Goal: Transaction & Acquisition: Book appointment/travel/reservation

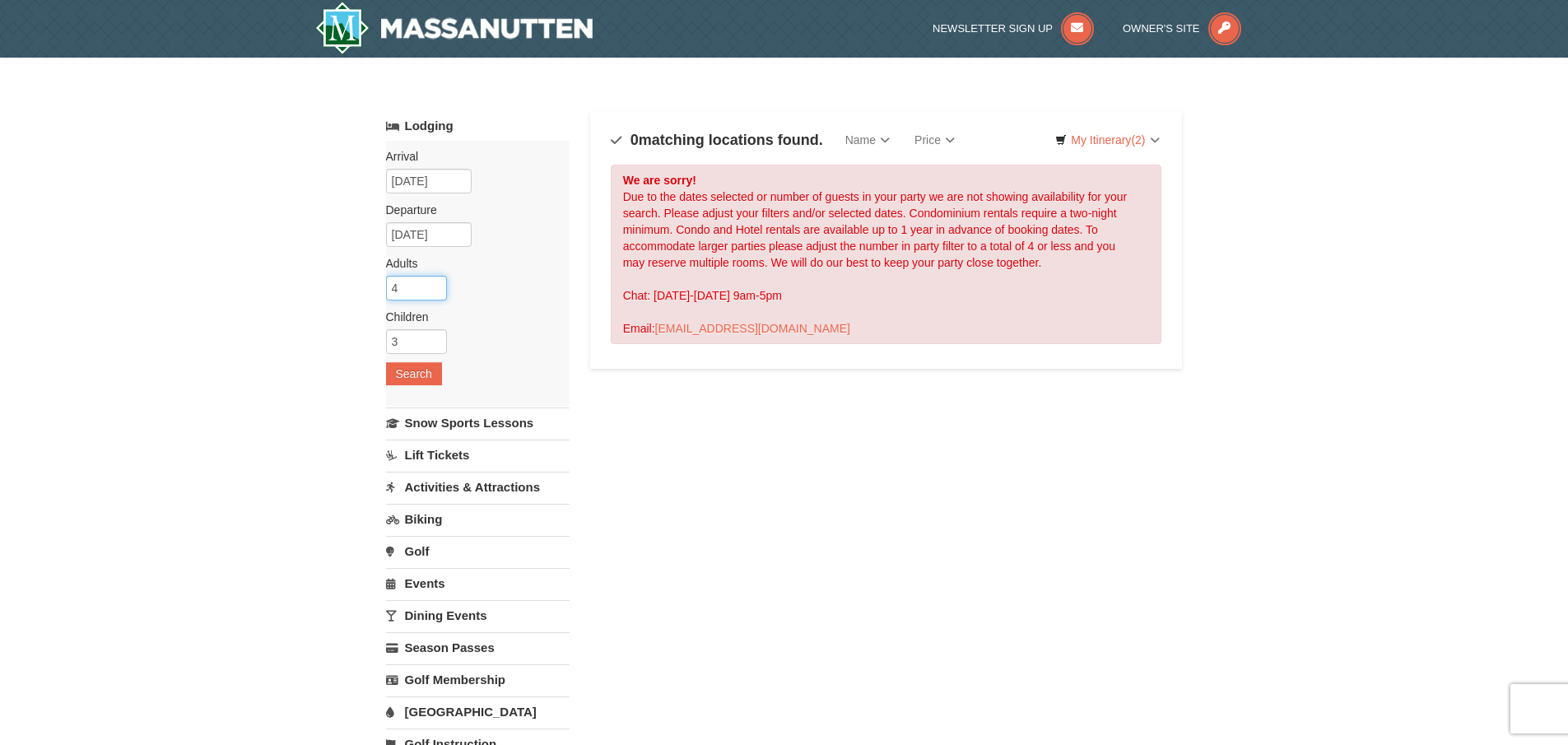
click at [412, 294] on input "4" at bounding box center [415, 288] width 61 height 25
type input "2"
click at [400, 340] on input "3" at bounding box center [415, 341] width 61 height 25
type input "2"
click at [410, 375] on button "Search" at bounding box center [413, 373] width 56 height 23
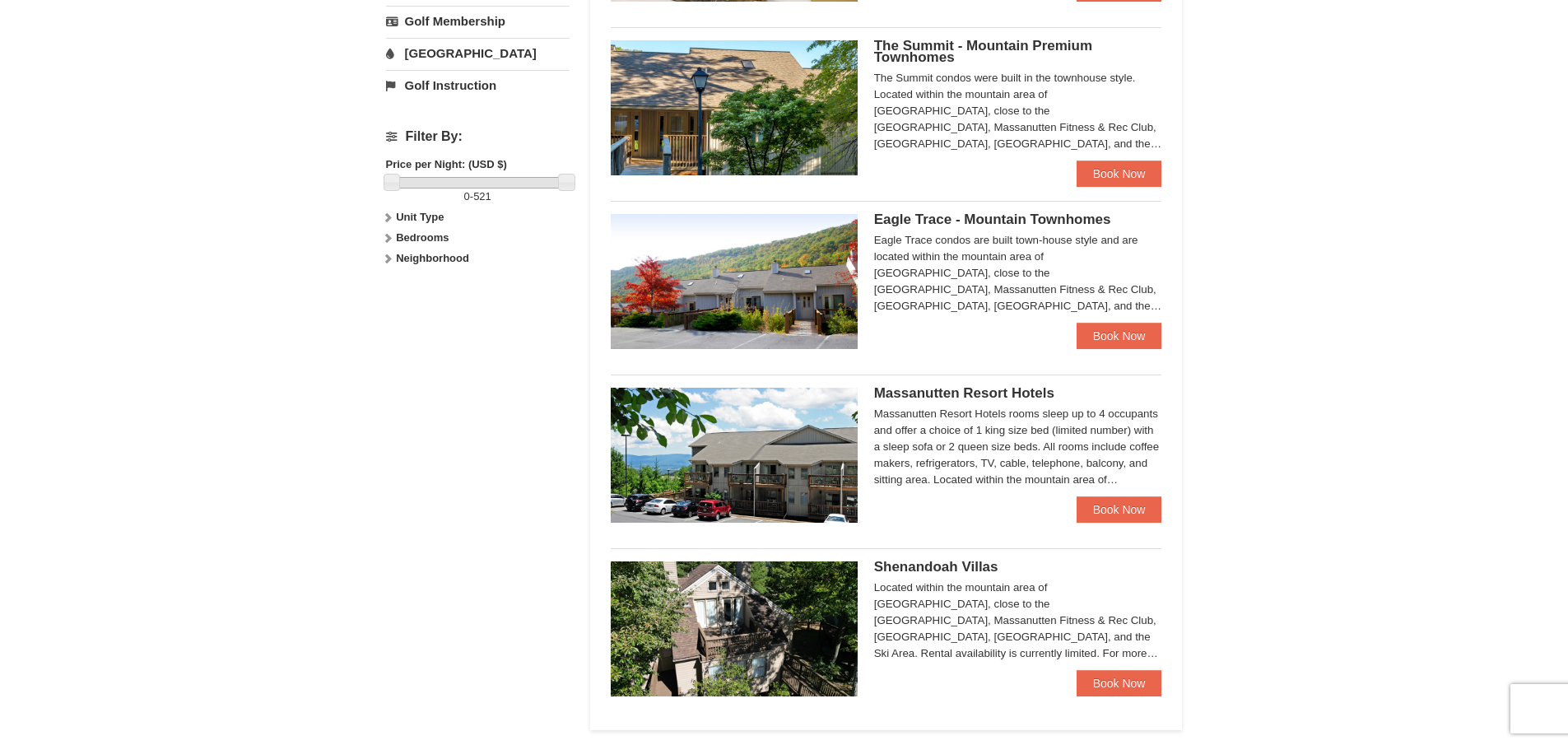
scroll to position [411, 0]
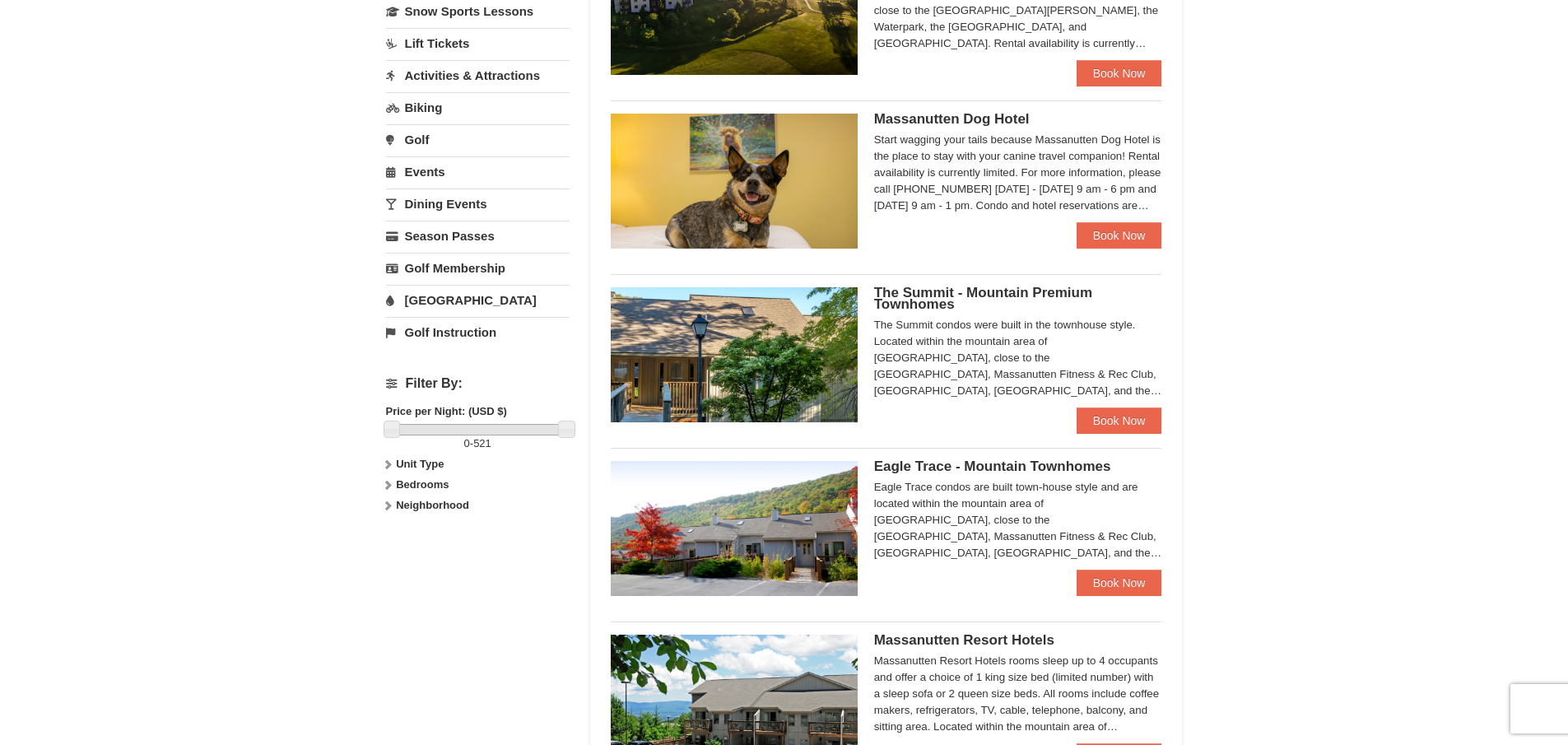
click at [979, 286] on div "The Summit - Mountain Premium Townhomes The Summit condos were built in the tow…" at bounding box center [887, 349] width 552 height 149
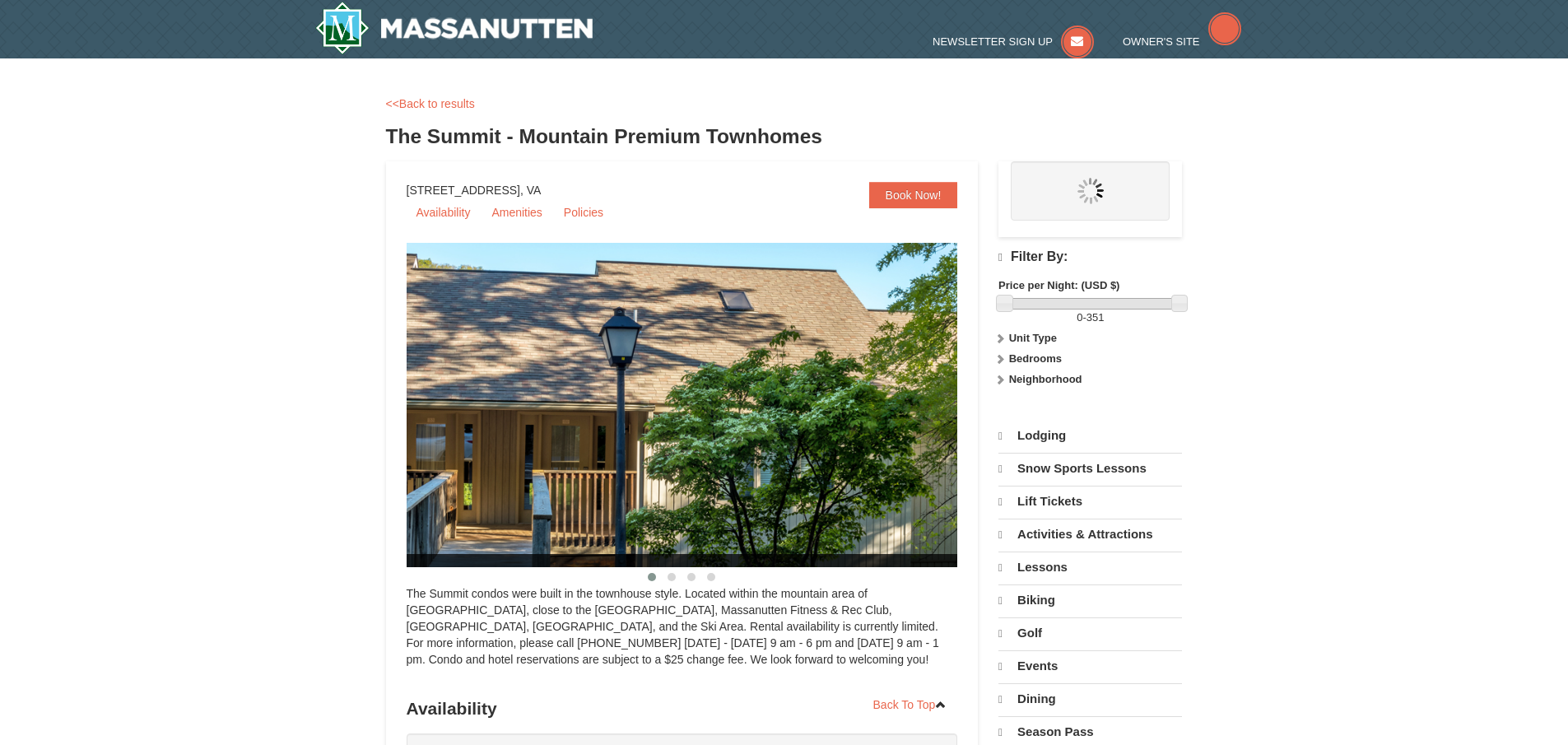
select select "10"
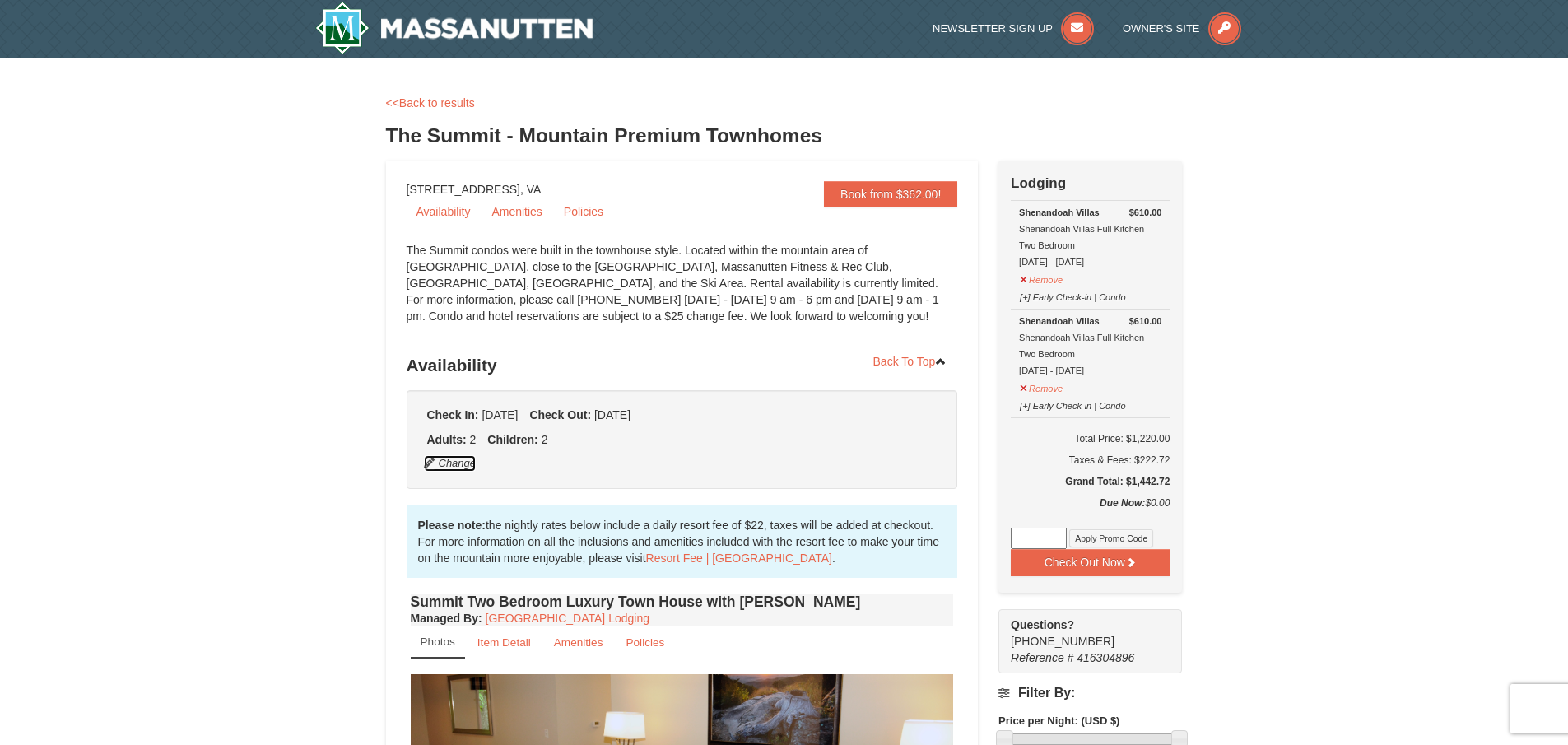
click at [474, 469] on button "Change" at bounding box center [450, 463] width 55 height 18
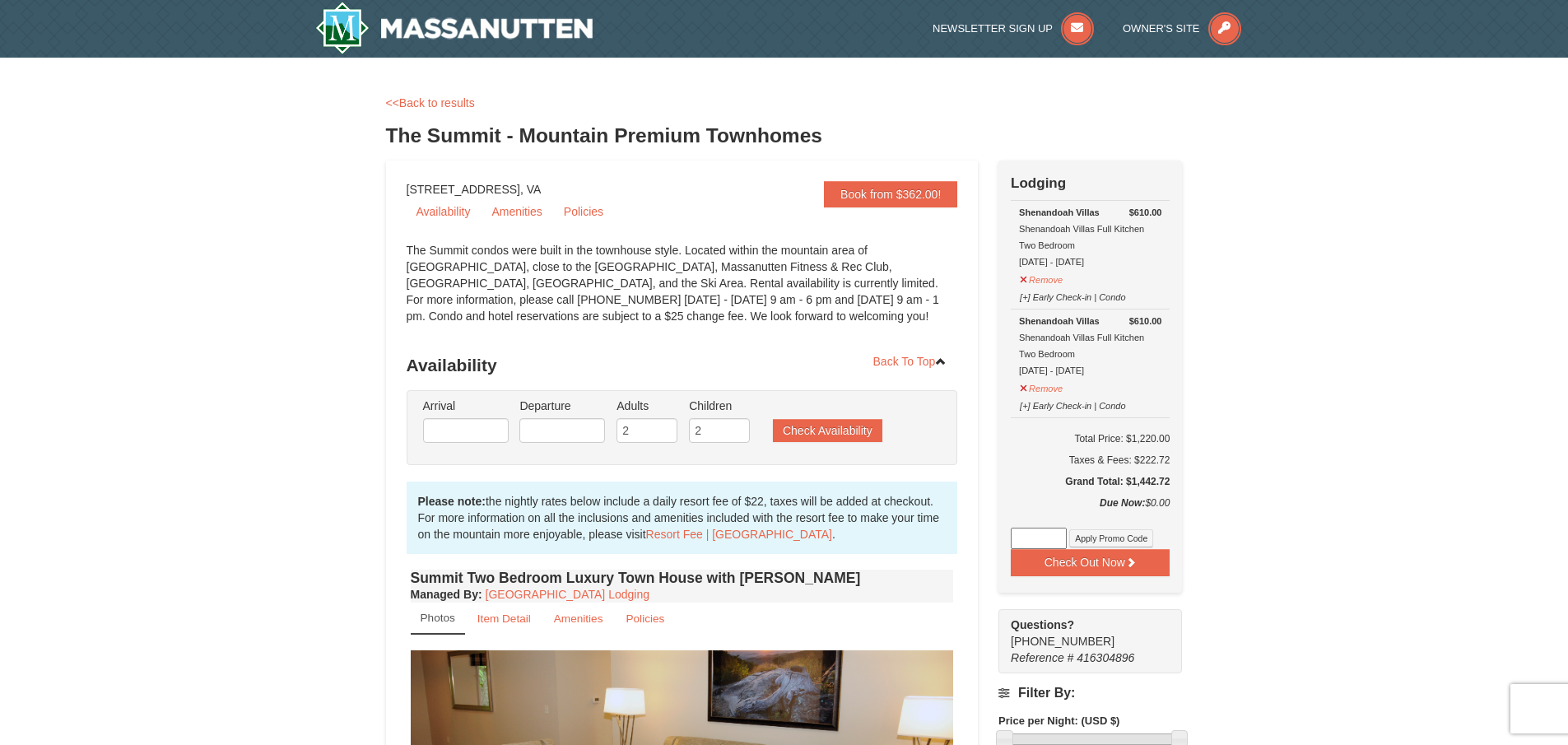
type input "[DATE]"
click at [635, 437] on input "2" at bounding box center [647, 430] width 61 height 25
type input "4"
click at [722, 431] on input "2" at bounding box center [718, 430] width 61 height 25
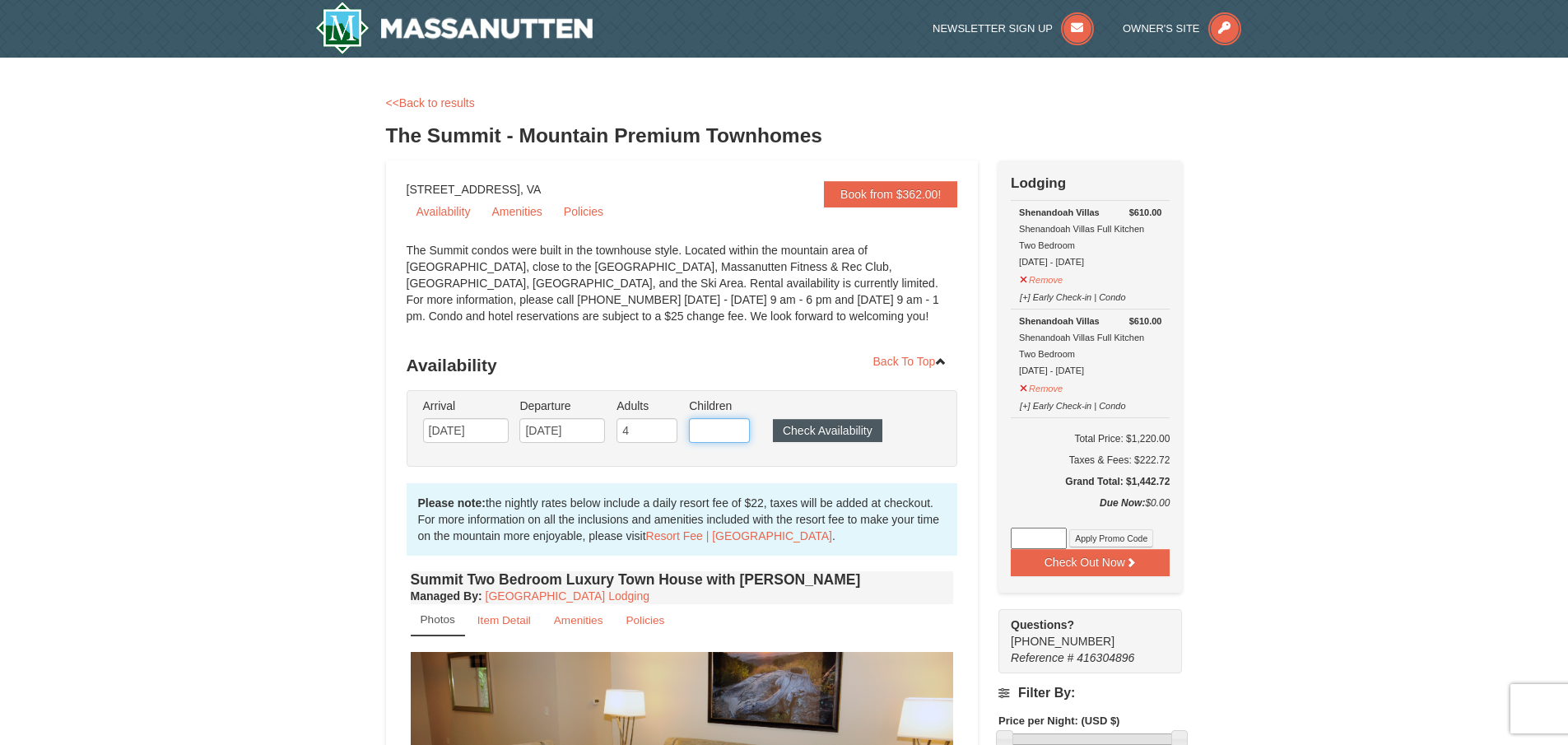
type input "2"
click at [817, 435] on button "Check Availability" at bounding box center [828, 430] width 110 height 23
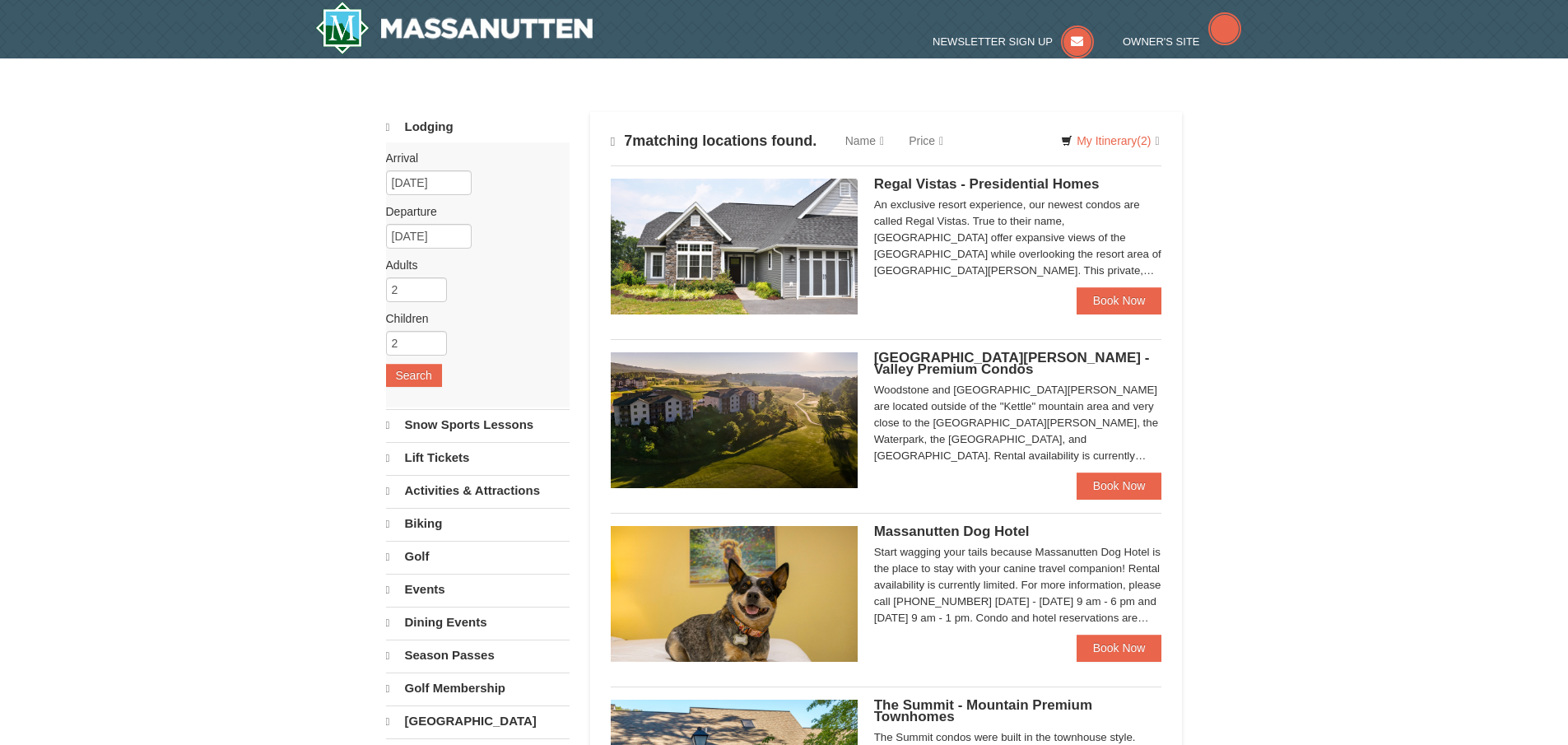
scroll to position [411, 0]
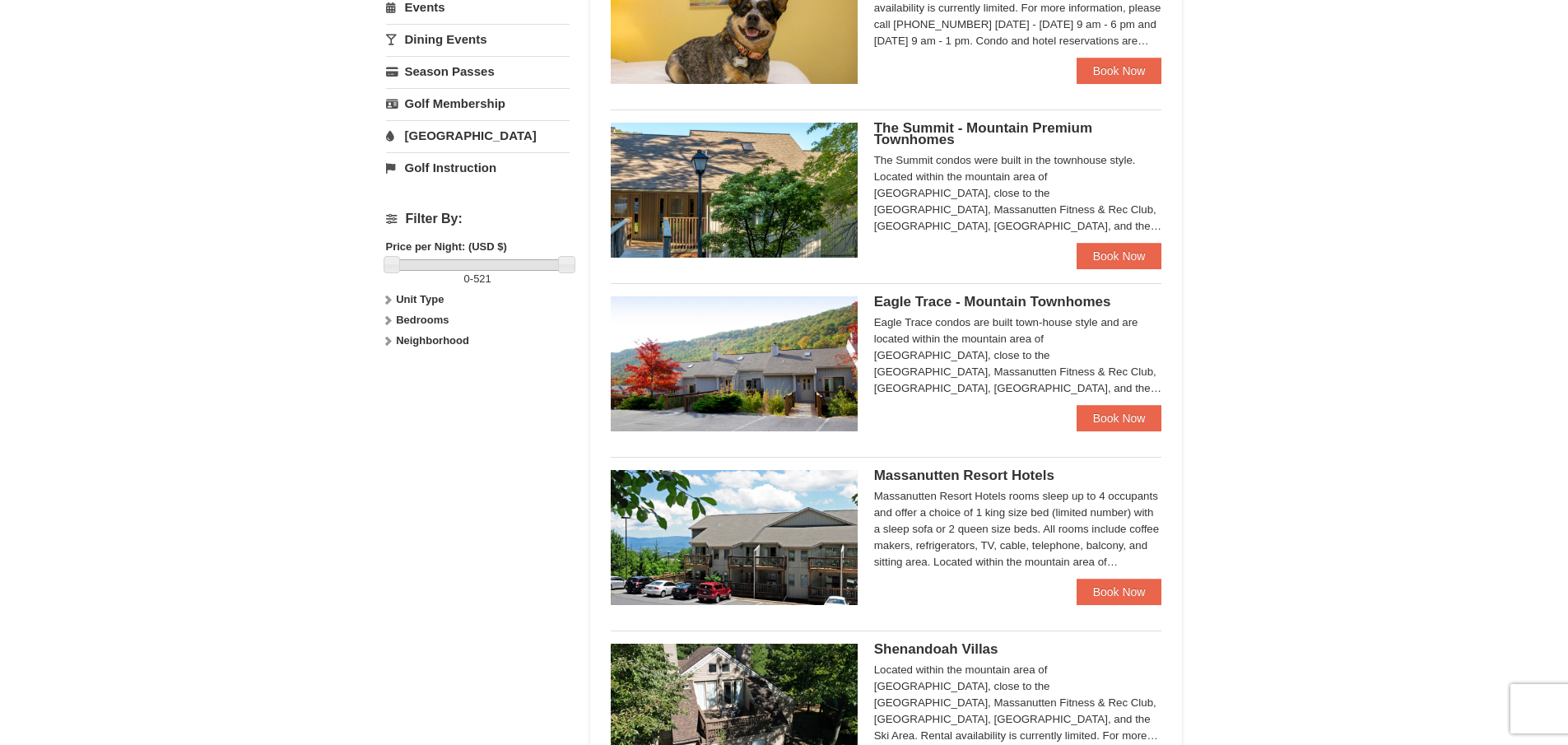
scroll to position [823, 0]
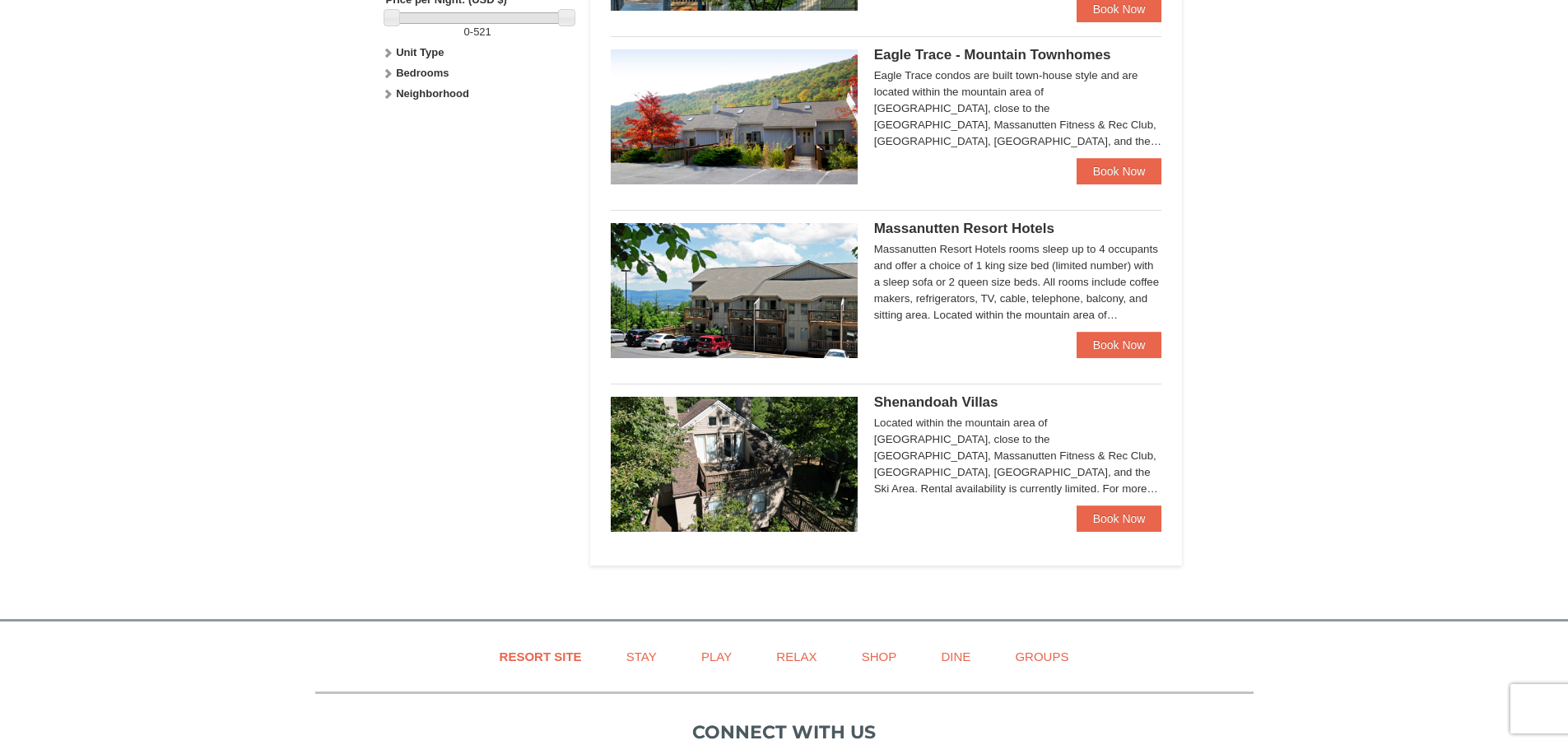
click at [930, 220] on div "Massanutten Resort Hotels Hotel Queen Room $217.00 Book Now" at bounding box center [887, 285] width 552 height 149
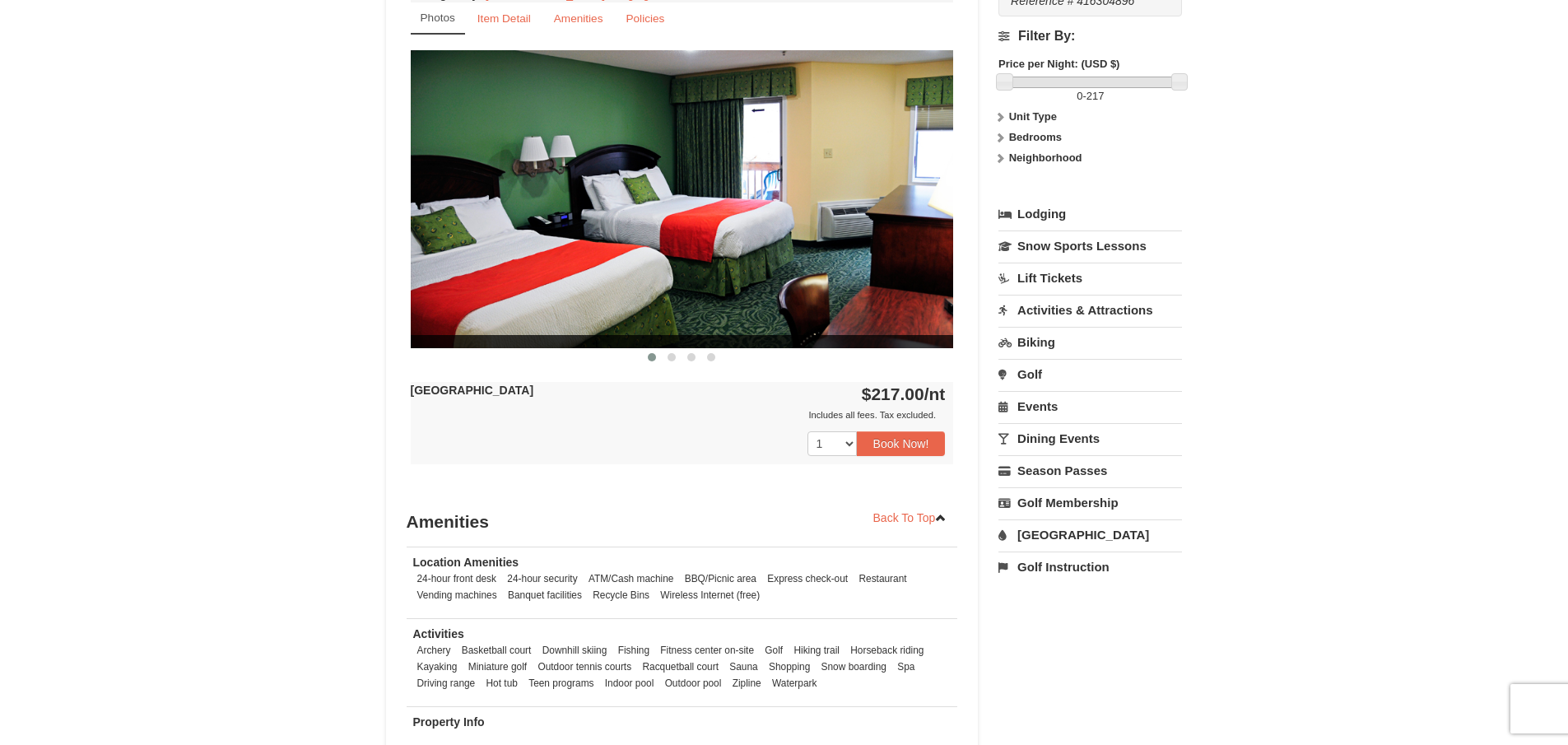
scroll to position [83, 0]
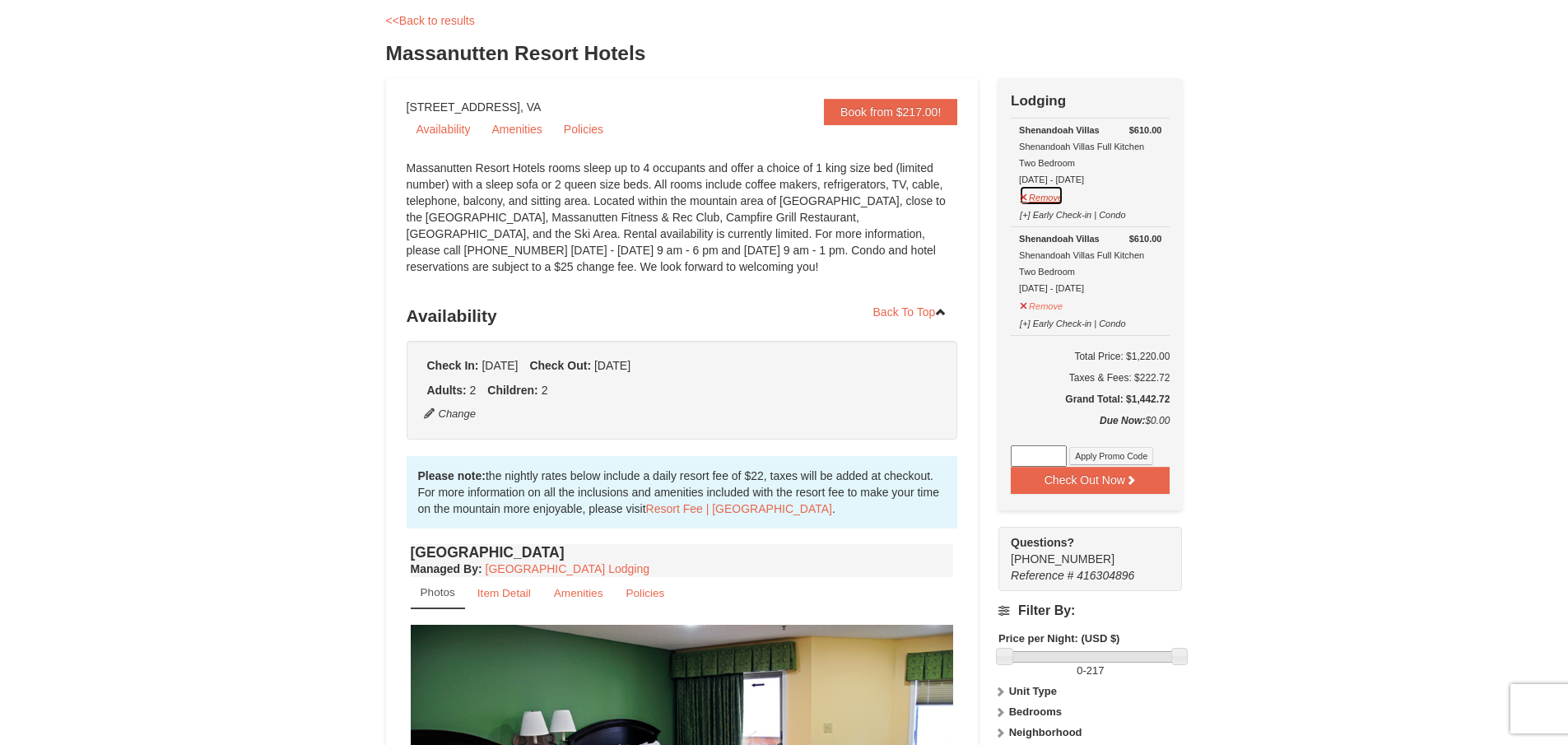
click at [1041, 192] on button "Remove" at bounding box center [1041, 195] width 45 height 21
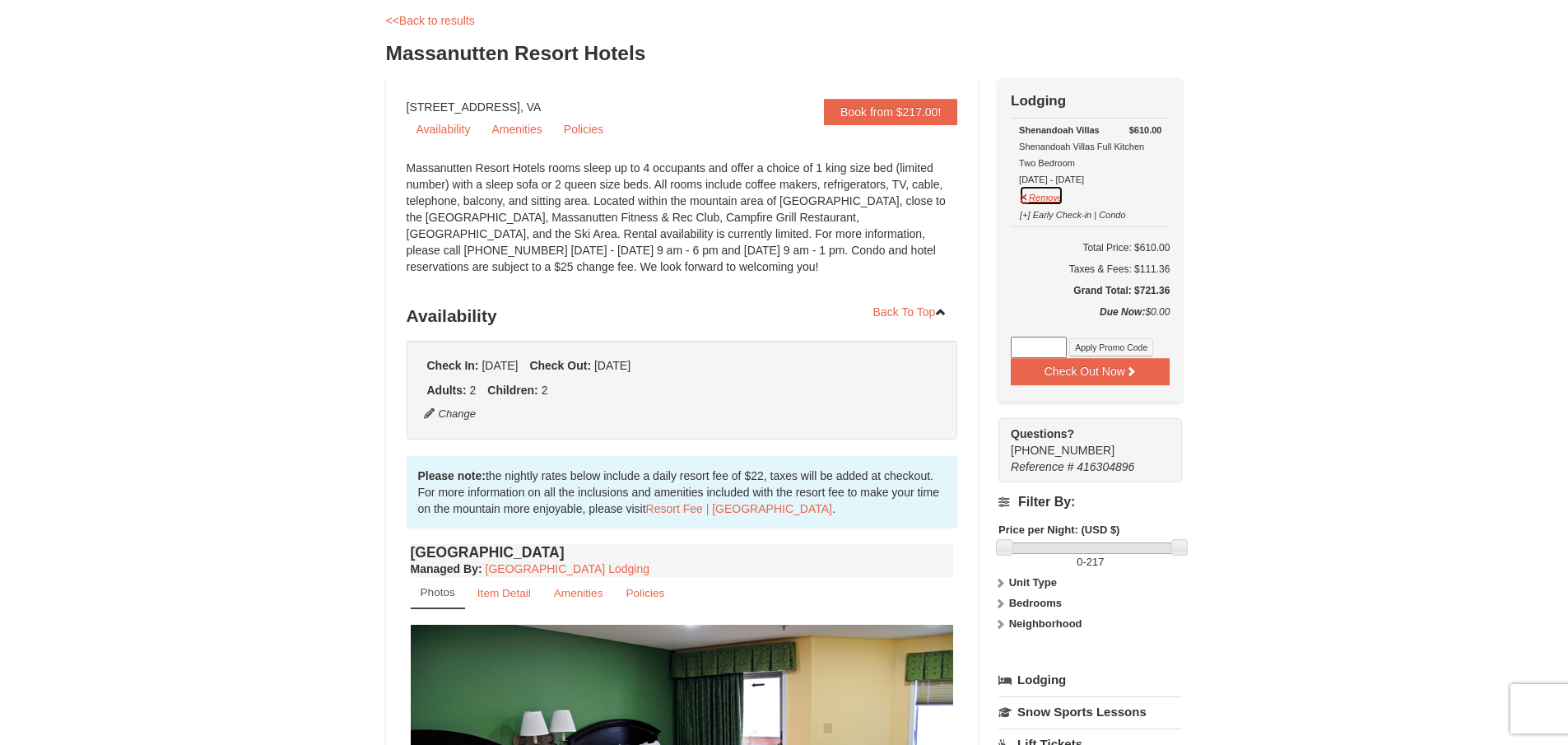
click at [1060, 191] on button "Remove" at bounding box center [1041, 195] width 45 height 21
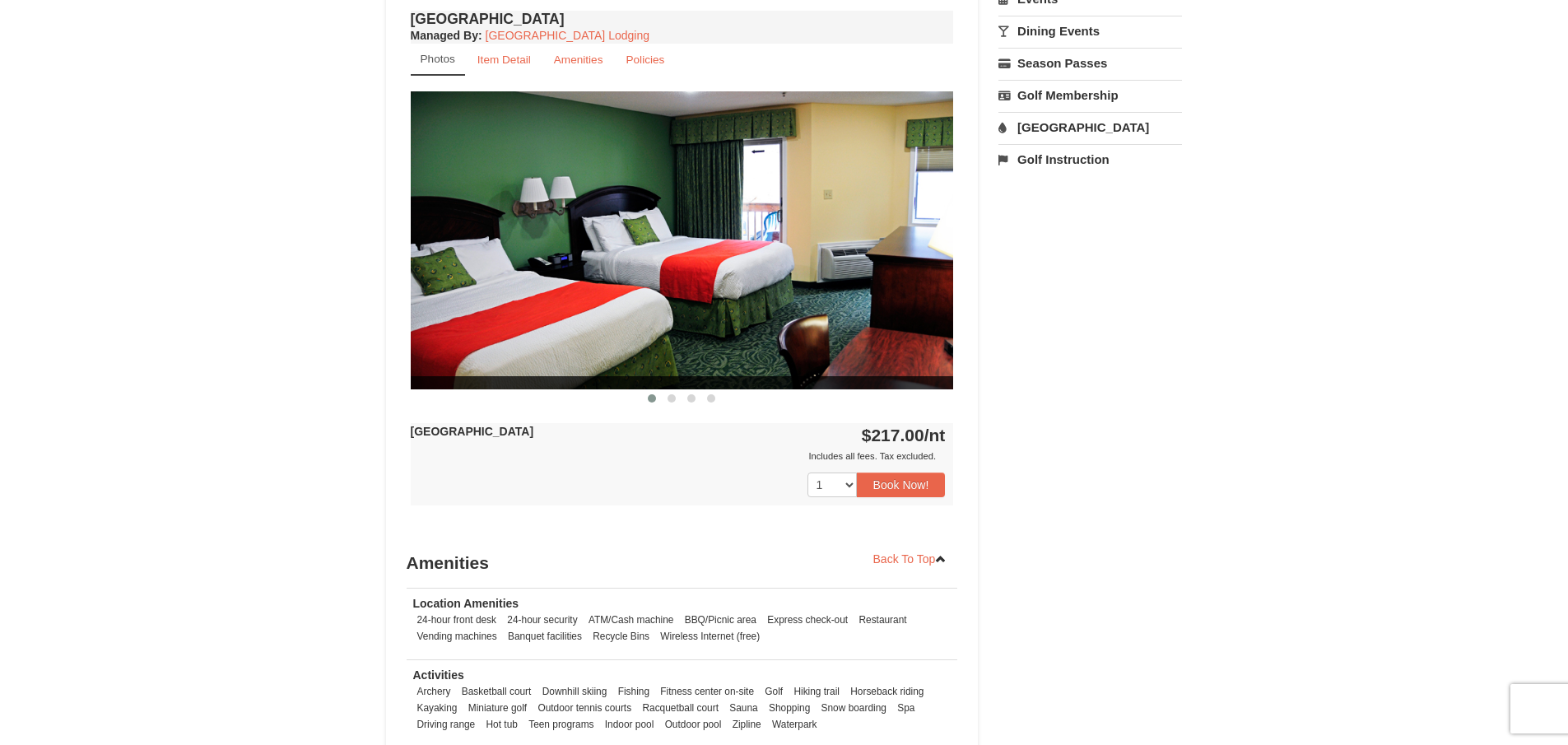
scroll to position [741, 0]
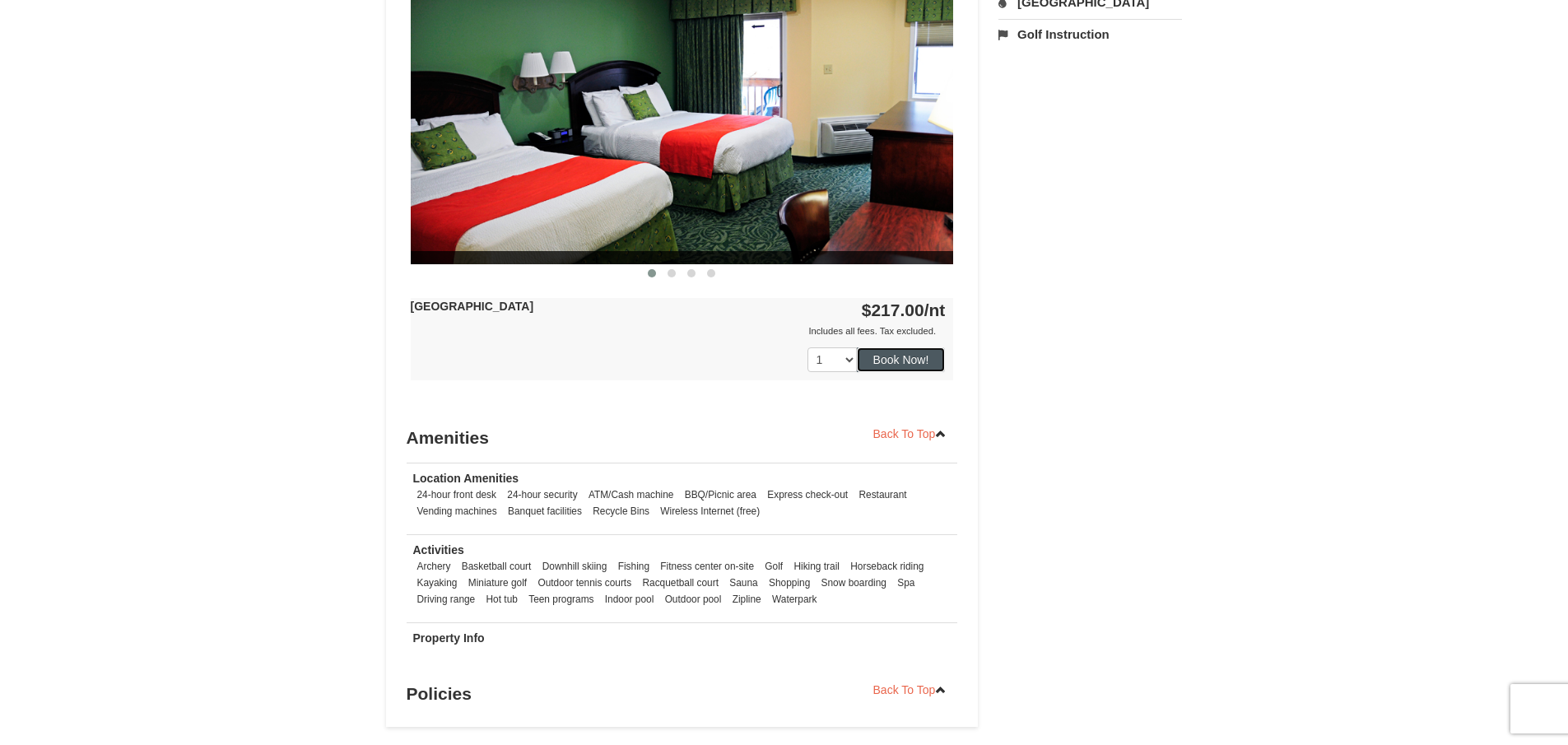
click at [878, 354] on button "Book Now!" at bounding box center [901, 360] width 89 height 25
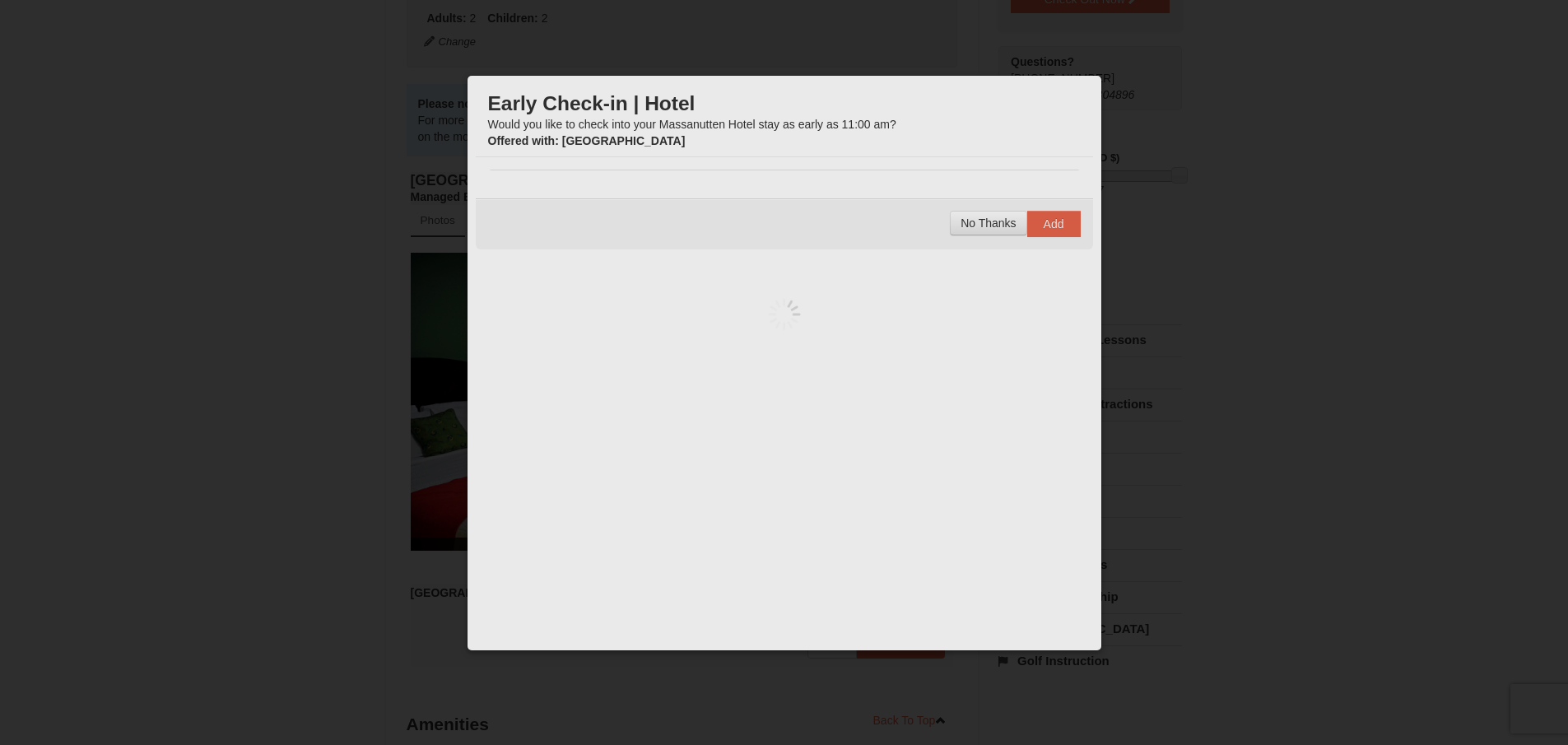
scroll to position [160, 0]
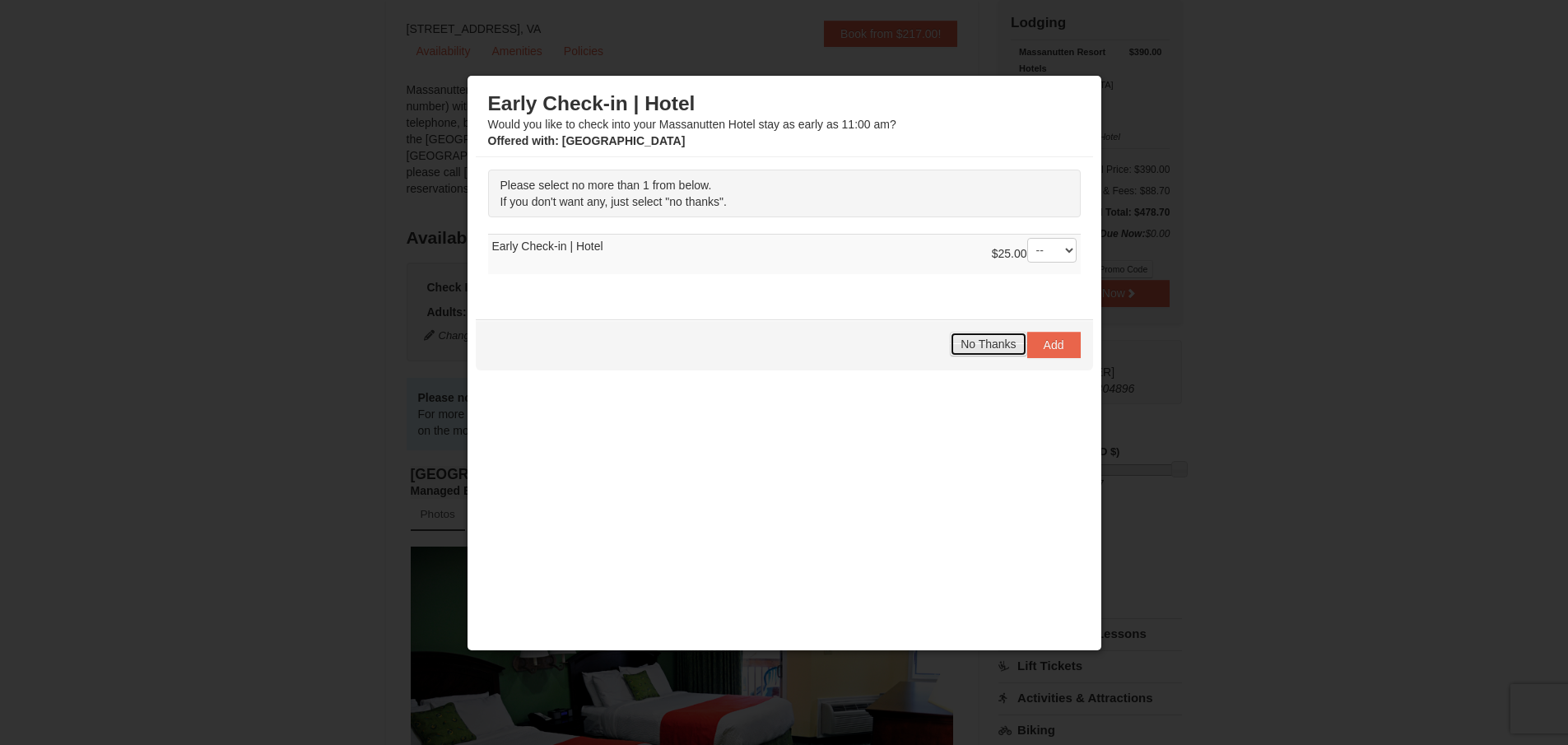
click at [986, 350] on span "No Thanks" at bounding box center [987, 344] width 55 height 13
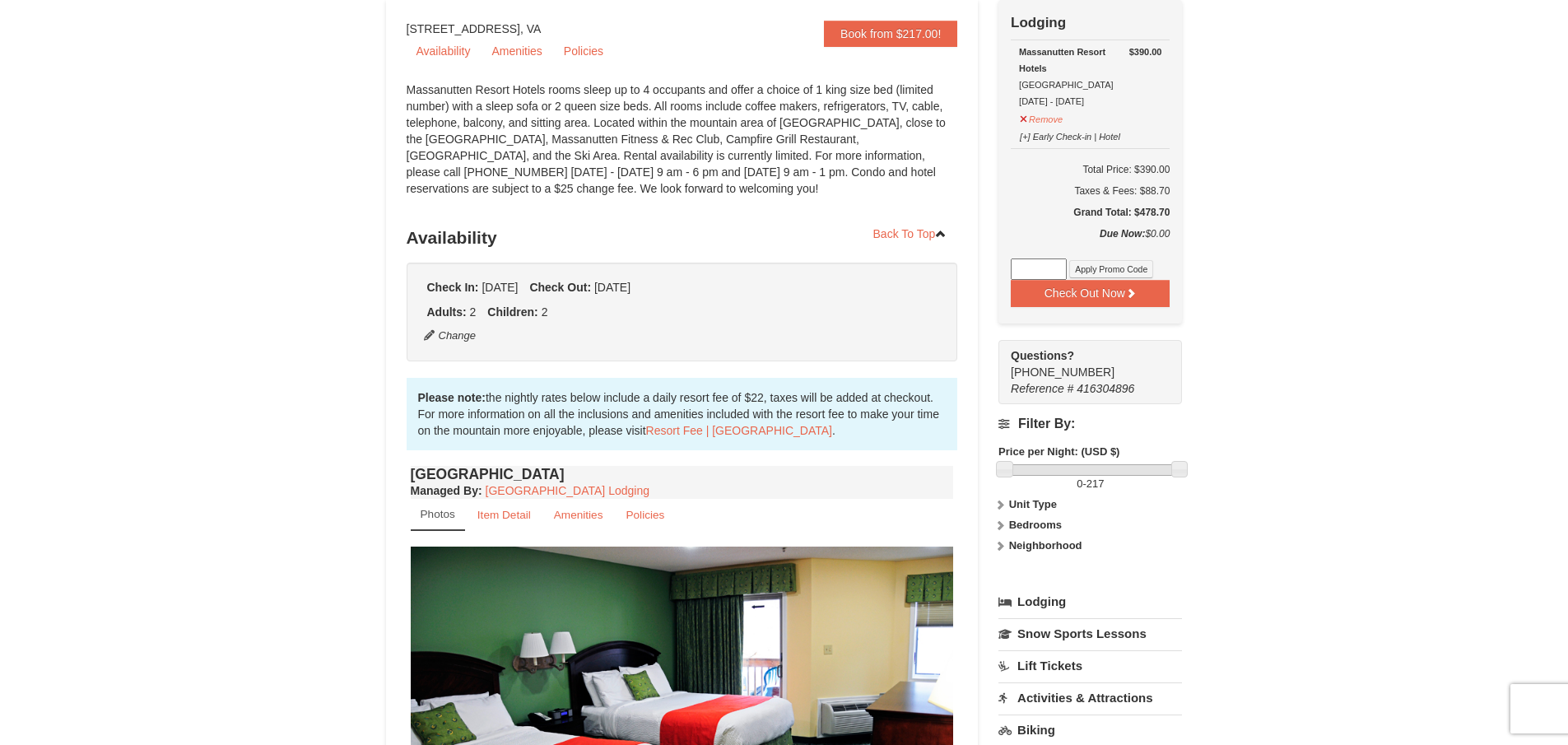
scroll to position [0, 0]
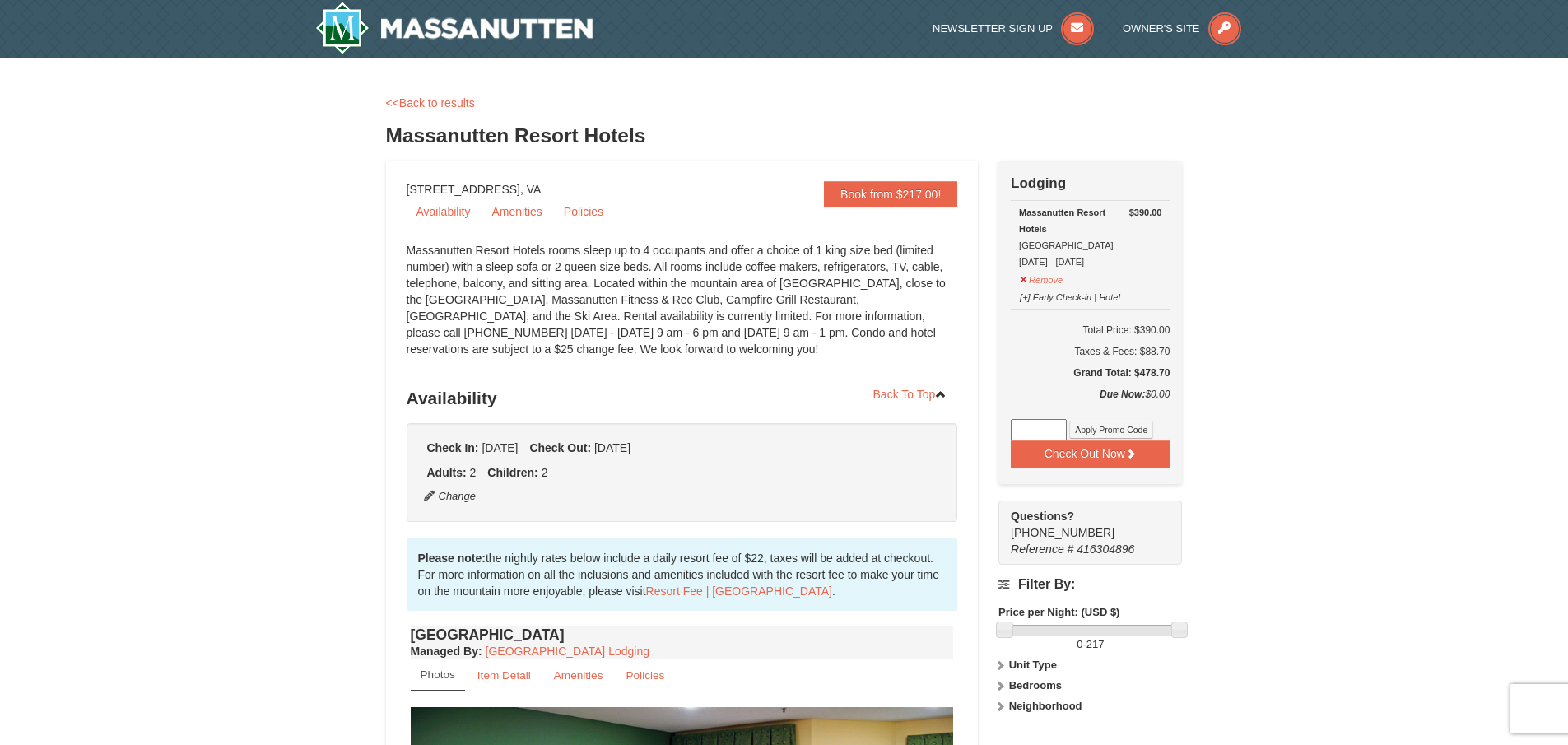
click at [1052, 433] on input at bounding box center [1039, 429] width 56 height 21
type input "veteran"
click at [1114, 425] on button "Apply Promo Code" at bounding box center [1111, 429] width 84 height 18
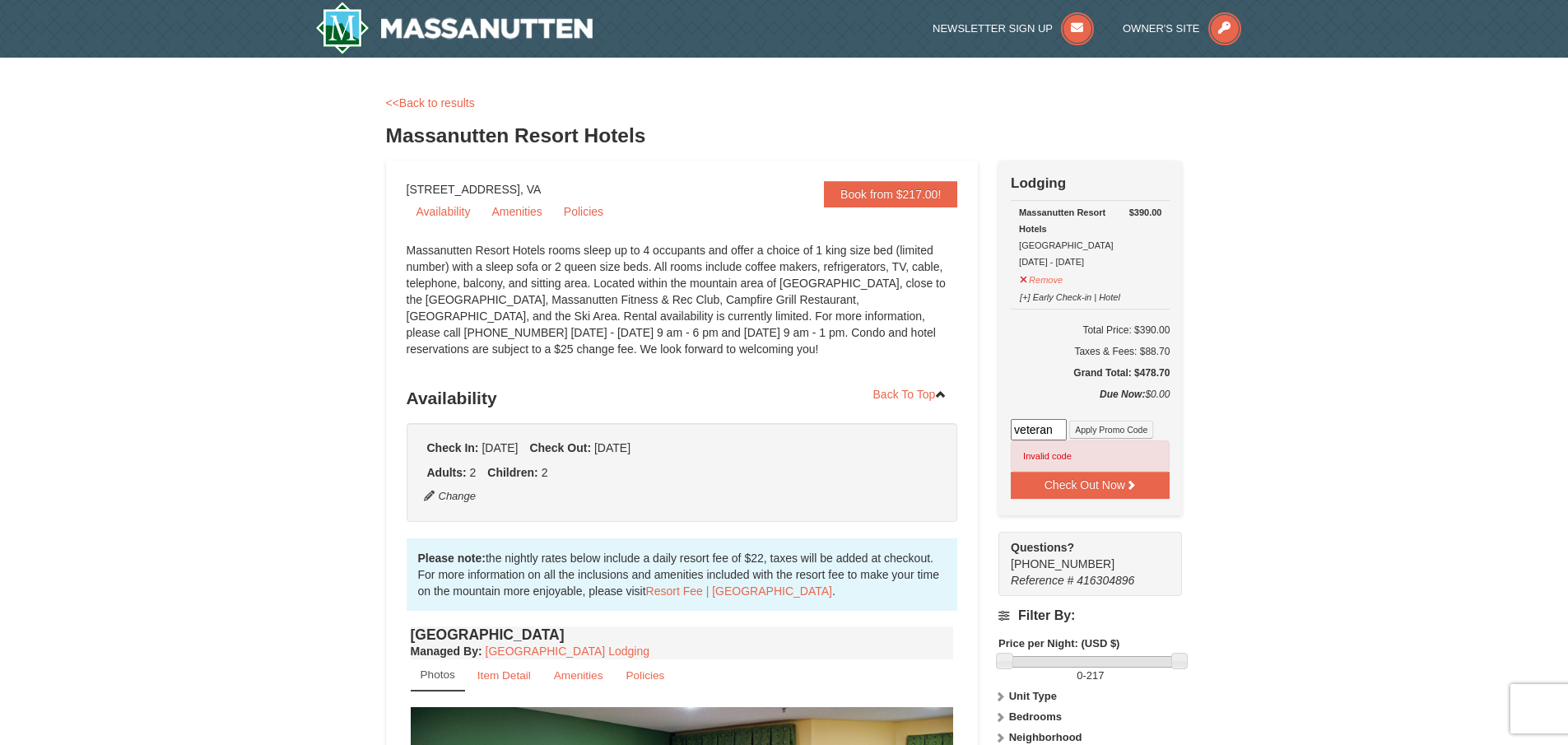
click at [1044, 428] on input "veteran" at bounding box center [1039, 429] width 56 height 21
drag, startPoint x: 1054, startPoint y: 431, endPoint x: 991, endPoint y: 441, distance: 63.8
